Goal: Navigation & Orientation: Find specific page/section

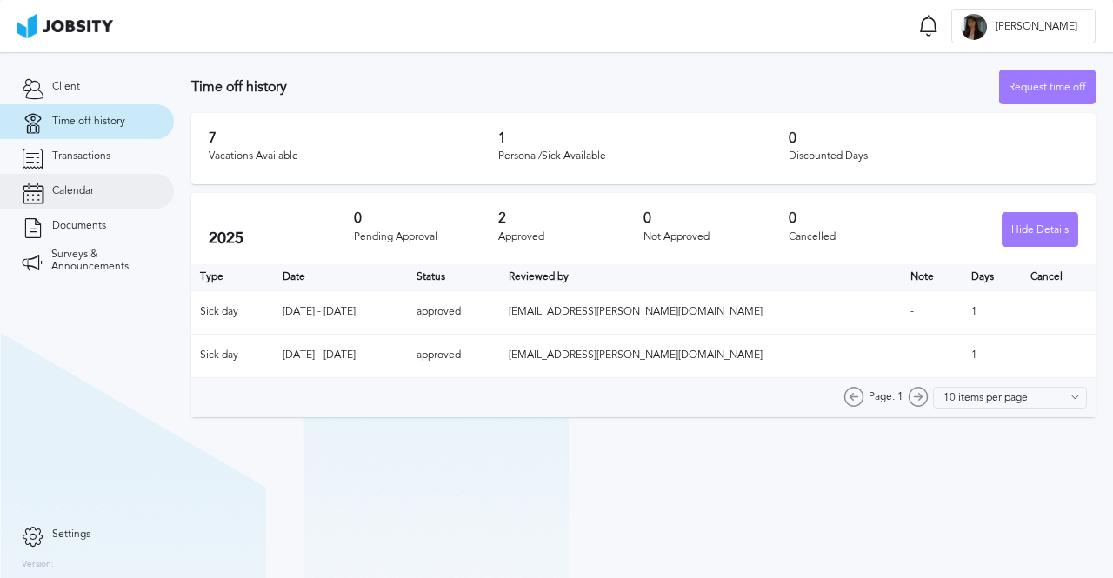
click at [83, 203] on link "Calendar" at bounding box center [87, 191] width 174 height 35
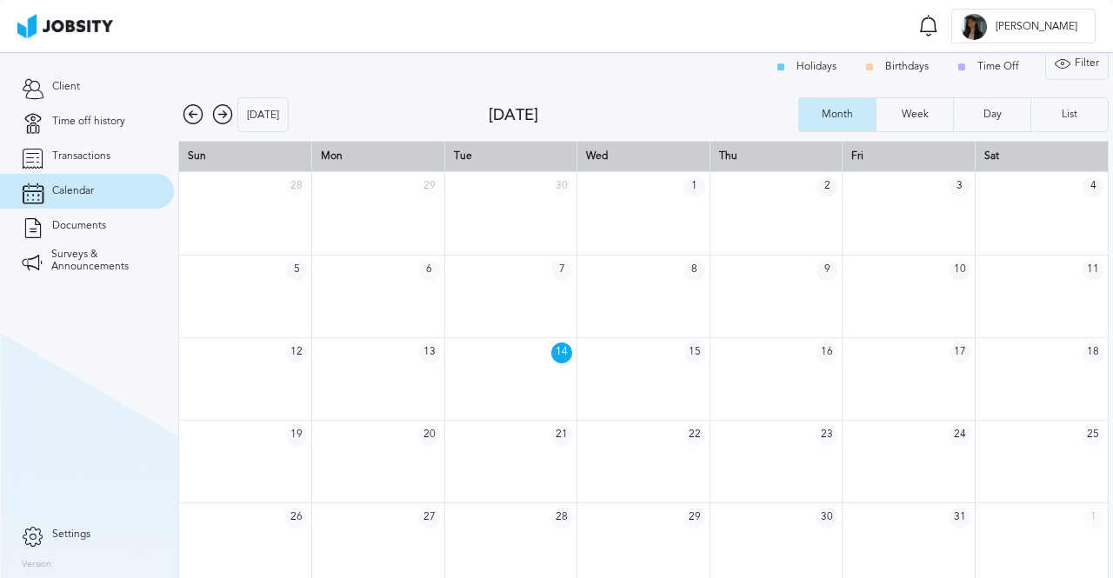
scroll to position [23, 0]
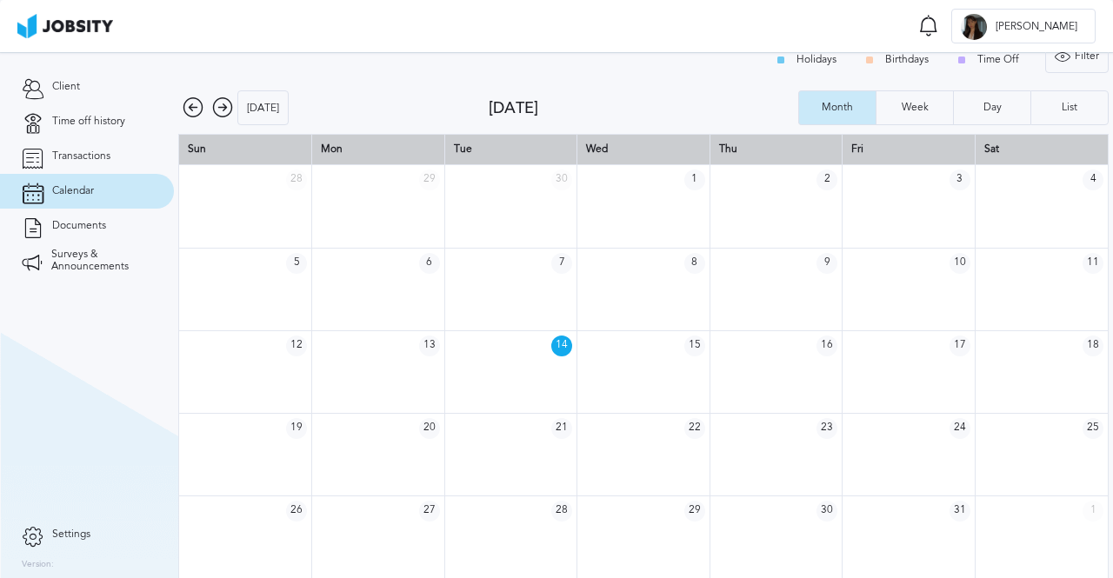
click at [221, 77] on div "Holidays Birthdays Time Off Filter Type Holidays Birthdays Time Off Apply" at bounding box center [643, 59] width 931 height 43
click at [231, 100] on icon at bounding box center [222, 107] width 21 height 21
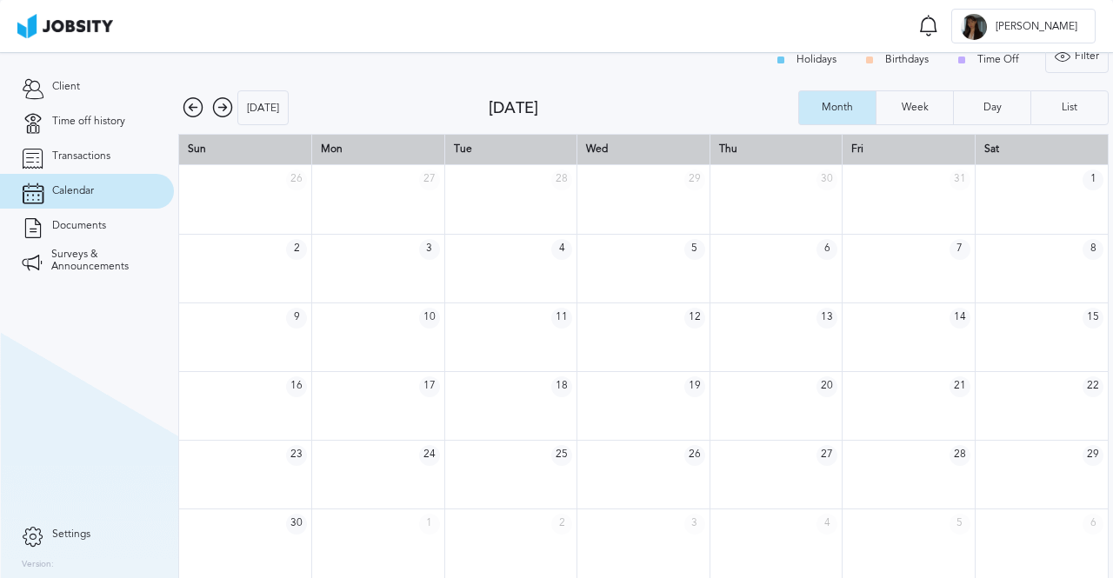
click at [958, 58] on div "Holidays Birthdays Time Off" at bounding box center [900, 60] width 271 height 35
click at [963, 55] on div "Holidays Birthdays Time Off" at bounding box center [900, 60] width 271 height 35
click at [892, 96] on div "Week" at bounding box center [915, 107] width 77 height 35
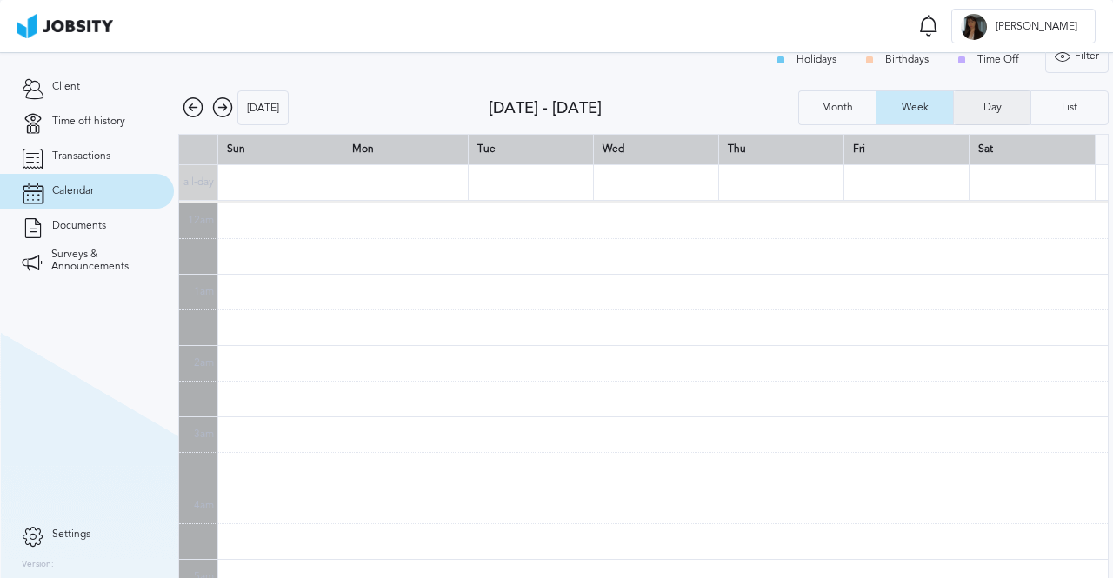
scroll to position [425, 0]
click at [991, 110] on div "Day" at bounding box center [993, 108] width 36 height 12
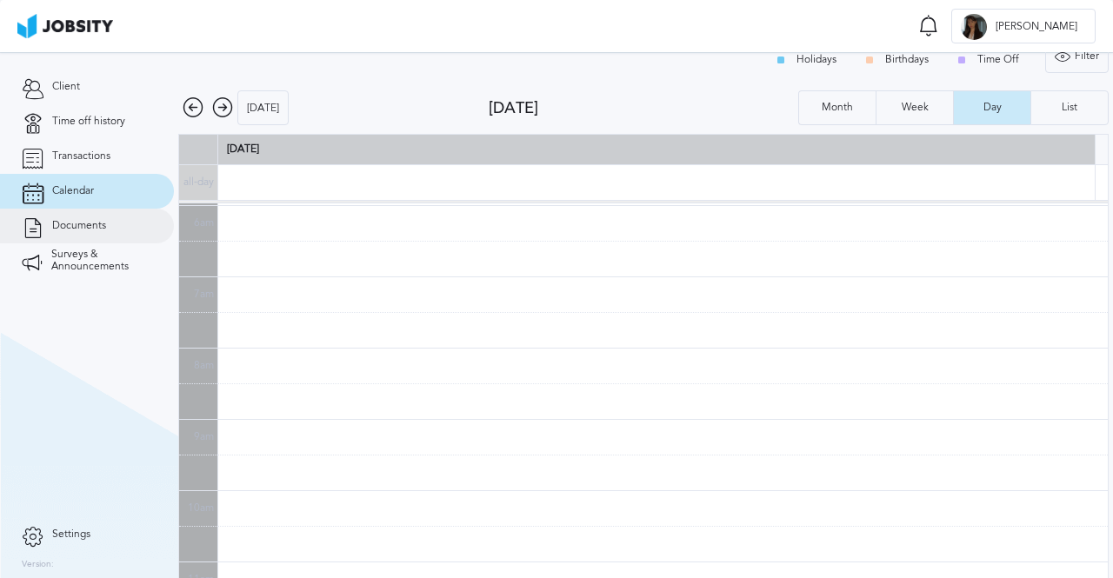
click at [76, 220] on span "Documents" at bounding box center [79, 226] width 54 height 12
